Goal: Find specific page/section: Find specific page/section

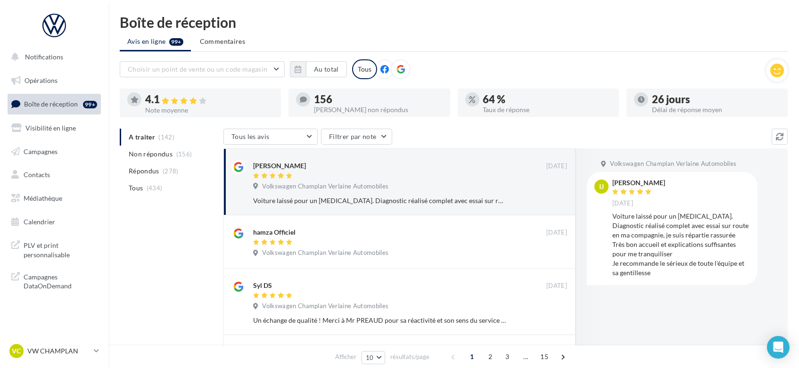
click at [398, 66] on icon at bounding box center [400, 69] width 8 height 8
click at [44, 132] on link "Visibilité en ligne" at bounding box center [54, 128] width 97 height 20
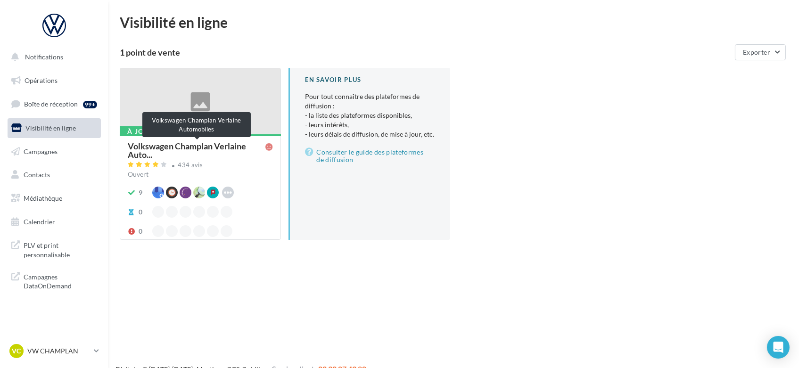
click at [237, 151] on span "Volkswagen Champlan Verlaine Auto..." at bounding box center [197, 150] width 138 height 17
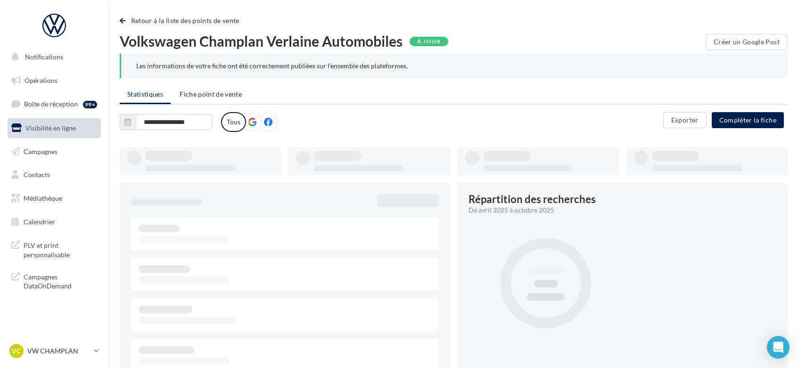
type input "**********"
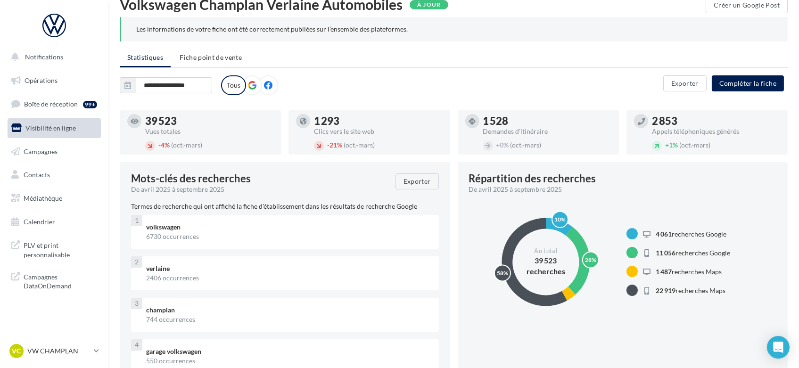
scroll to position [36, 0]
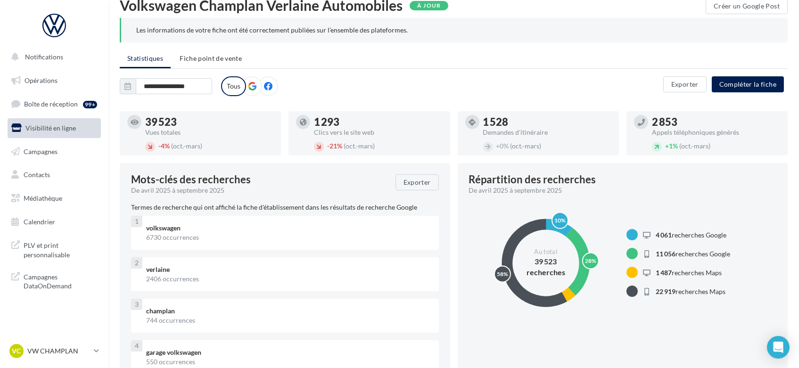
click at [250, 88] on icon at bounding box center [252, 86] width 8 height 8
click at [220, 54] on span "Fiche point de vente" at bounding box center [211, 58] width 62 height 8
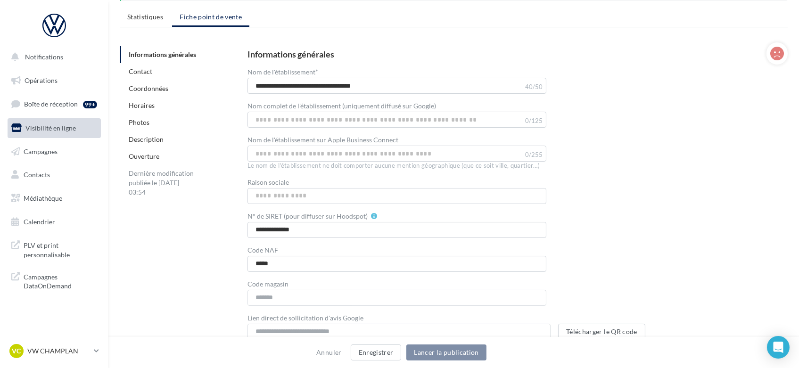
click at [140, 123] on link "Photos" at bounding box center [139, 122] width 21 height 8
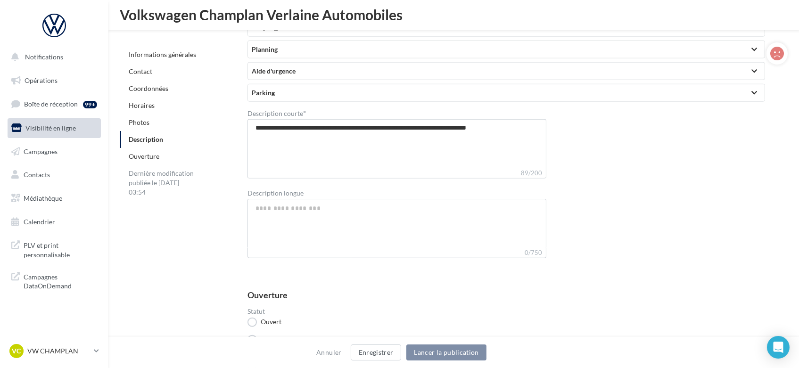
scroll to position [2110, 0]
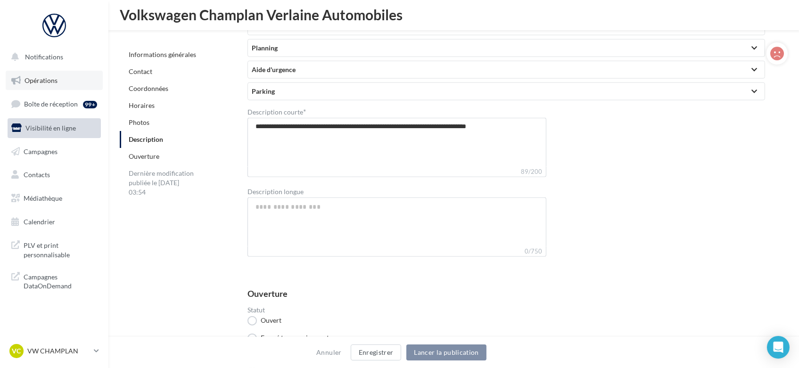
click at [50, 82] on span "Opérations" at bounding box center [41, 80] width 33 height 8
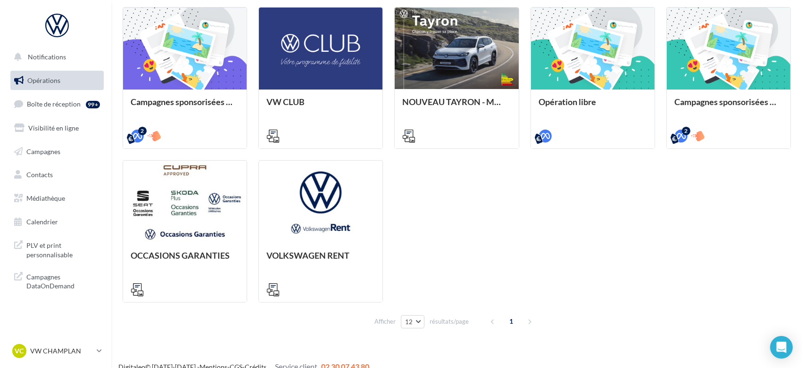
scroll to position [281, 0]
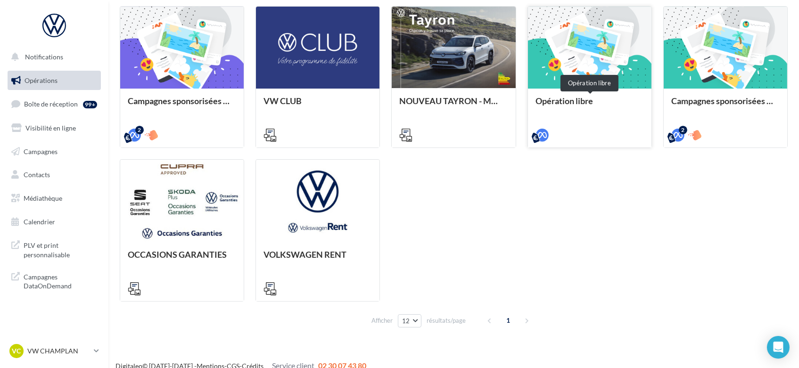
click at [602, 112] on div "Opération libre" at bounding box center [589, 105] width 108 height 19
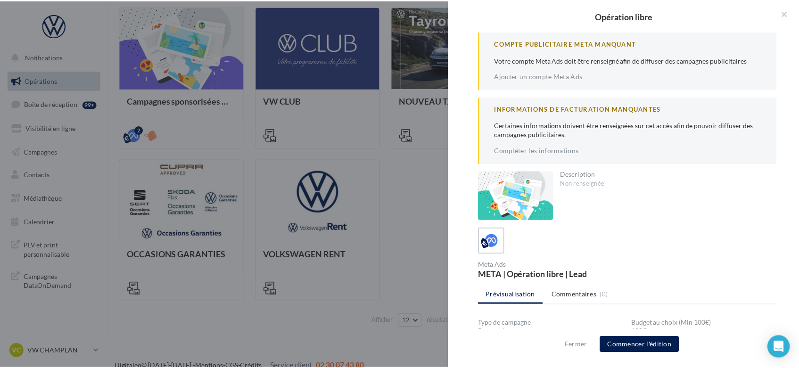
scroll to position [132, 0]
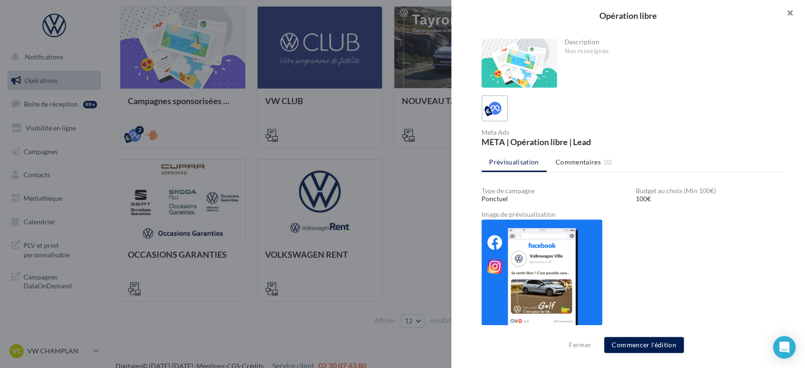
click at [790, 11] on button "button" at bounding box center [786, 14] width 38 height 28
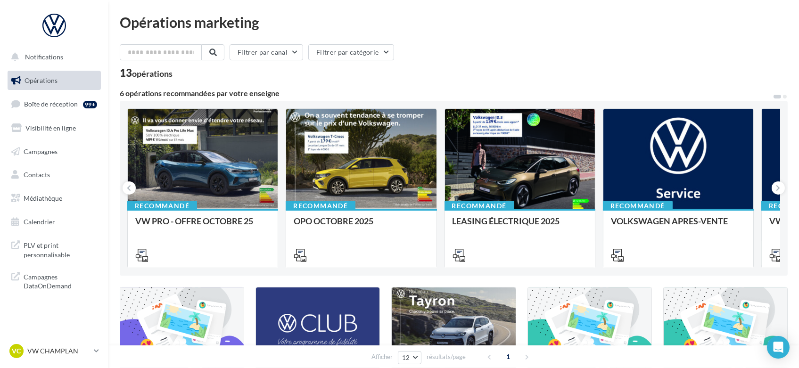
scroll to position [0, 0]
